Goal: Communication & Community: Answer question/provide support

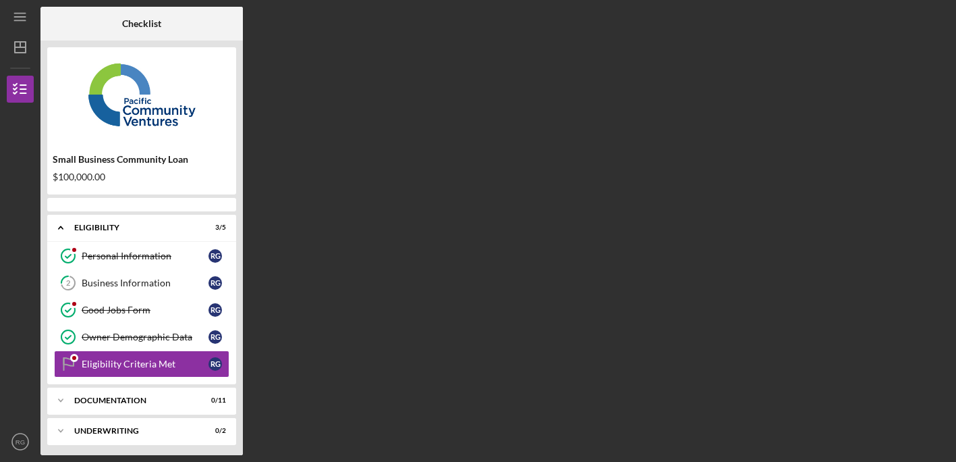
scroll to position [32, 0]
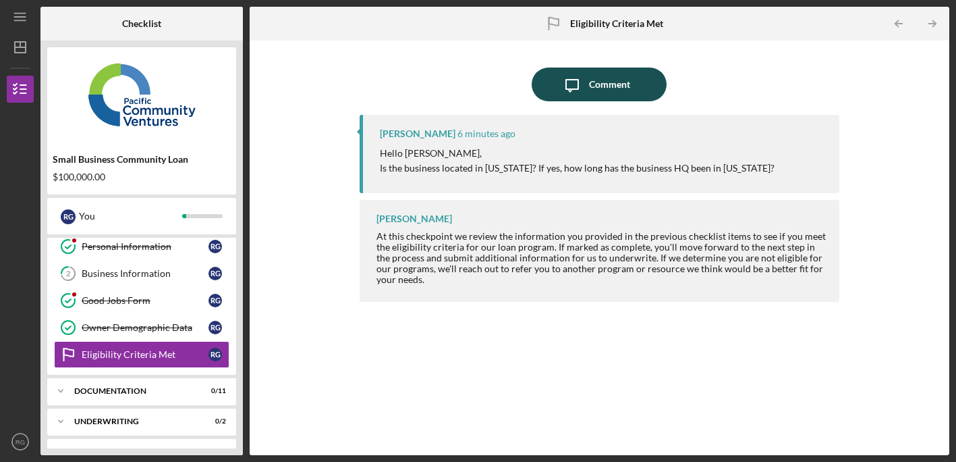
click at [616, 85] on div "Comment" at bounding box center [609, 84] width 41 height 34
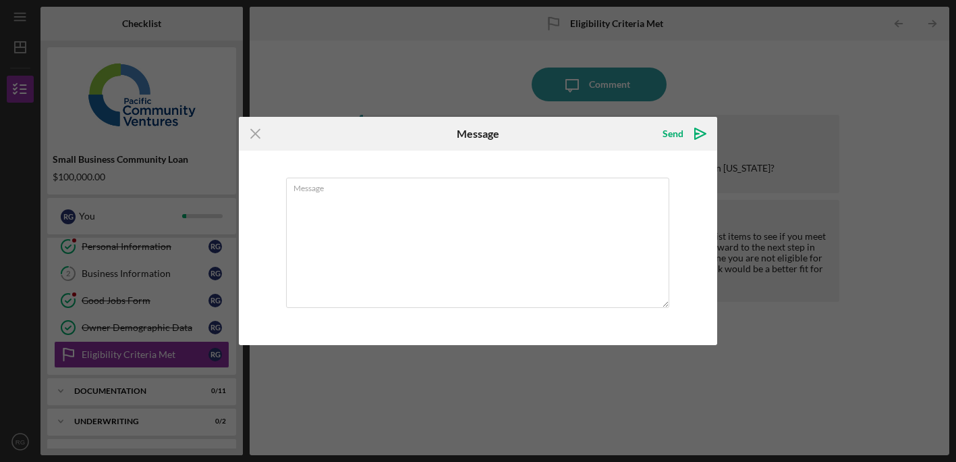
type textarea "T"
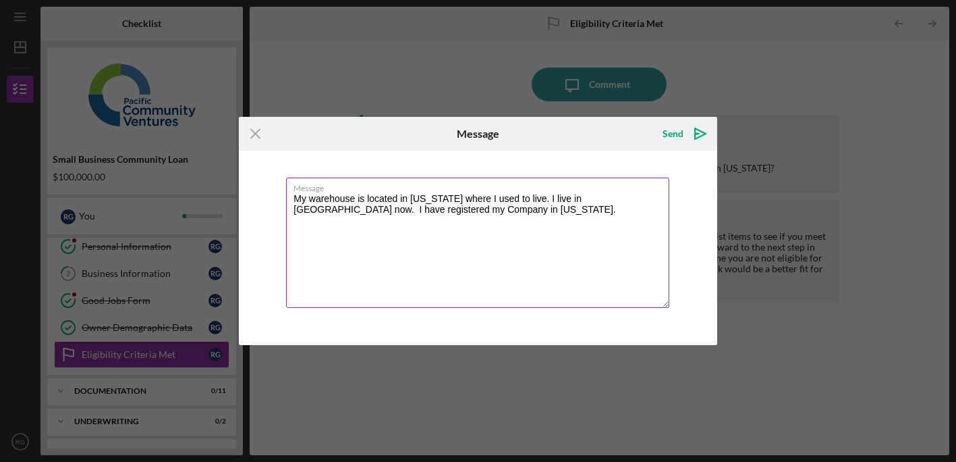
click at [407, 209] on textarea "My warehouse is located in [US_STATE] where I used to live. I live in [GEOGRAPH…" at bounding box center [477, 242] width 383 height 130
click at [455, 213] on textarea "My warehouse is located in [US_STATE] where I used to live. I live in [GEOGRAPH…" at bounding box center [477, 242] width 383 height 130
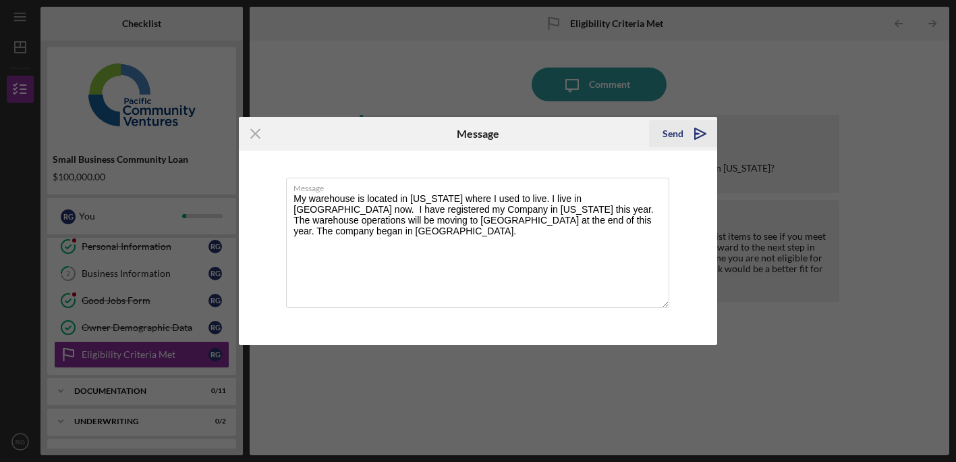
type textarea "My warehouse is located in [US_STATE] where I used to live. I live in [GEOGRAPH…"
click at [678, 134] on div "Send" at bounding box center [673, 133] width 21 height 27
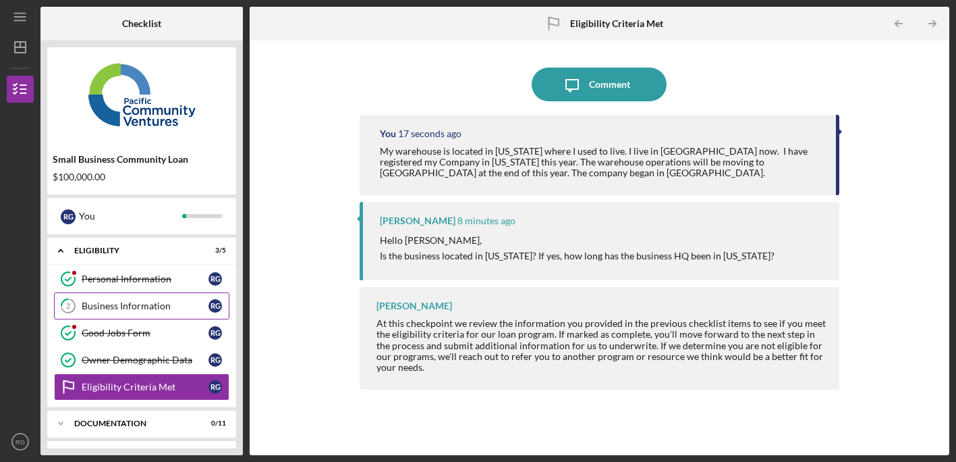
click at [205, 298] on link "2 Business Information R G" at bounding box center [141, 305] width 175 height 27
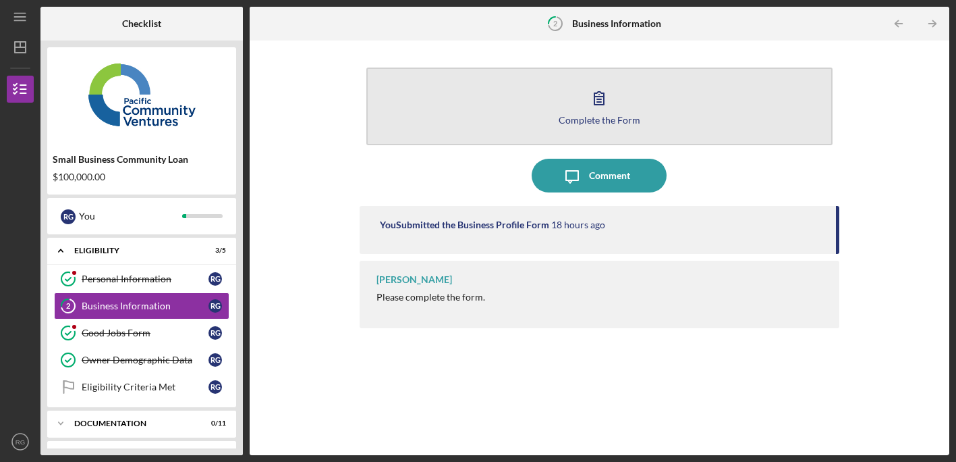
click at [576, 111] on button "Complete the Form Form" at bounding box center [599, 106] width 467 height 78
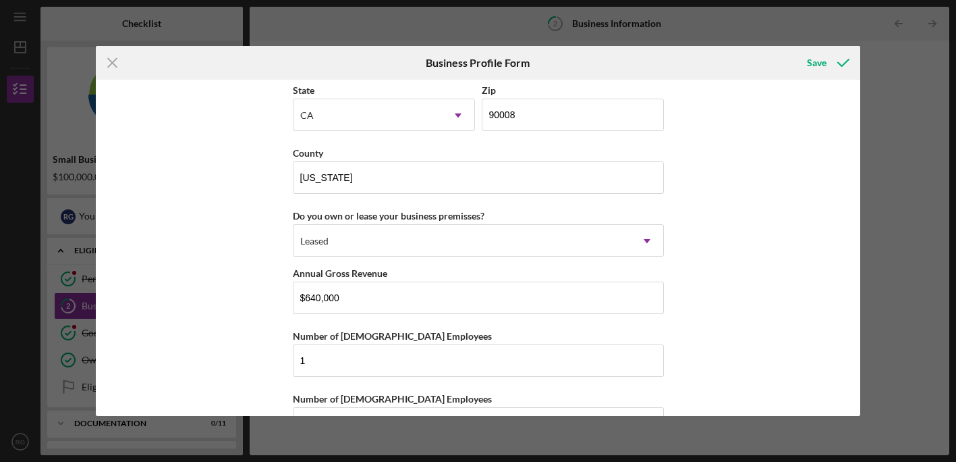
scroll to position [1296, 0]
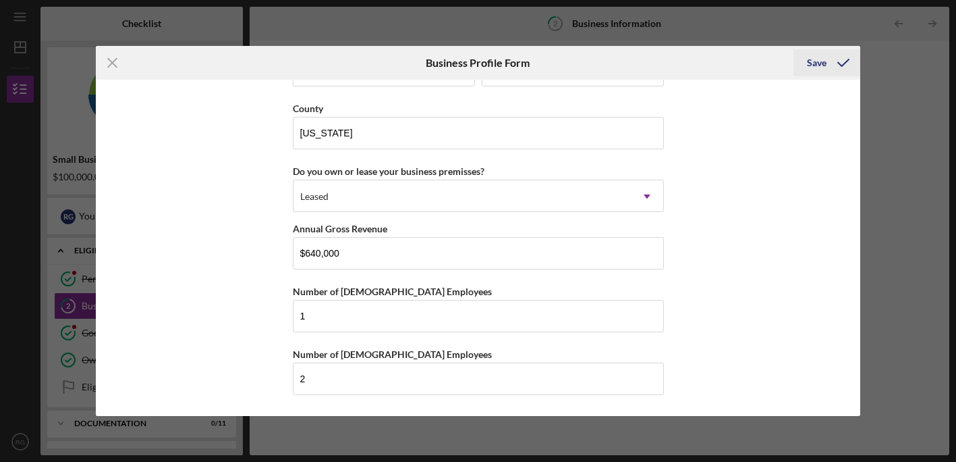
click at [818, 65] on div "Save" at bounding box center [817, 62] width 20 height 27
